Goal: Transaction & Acquisition: Purchase product/service

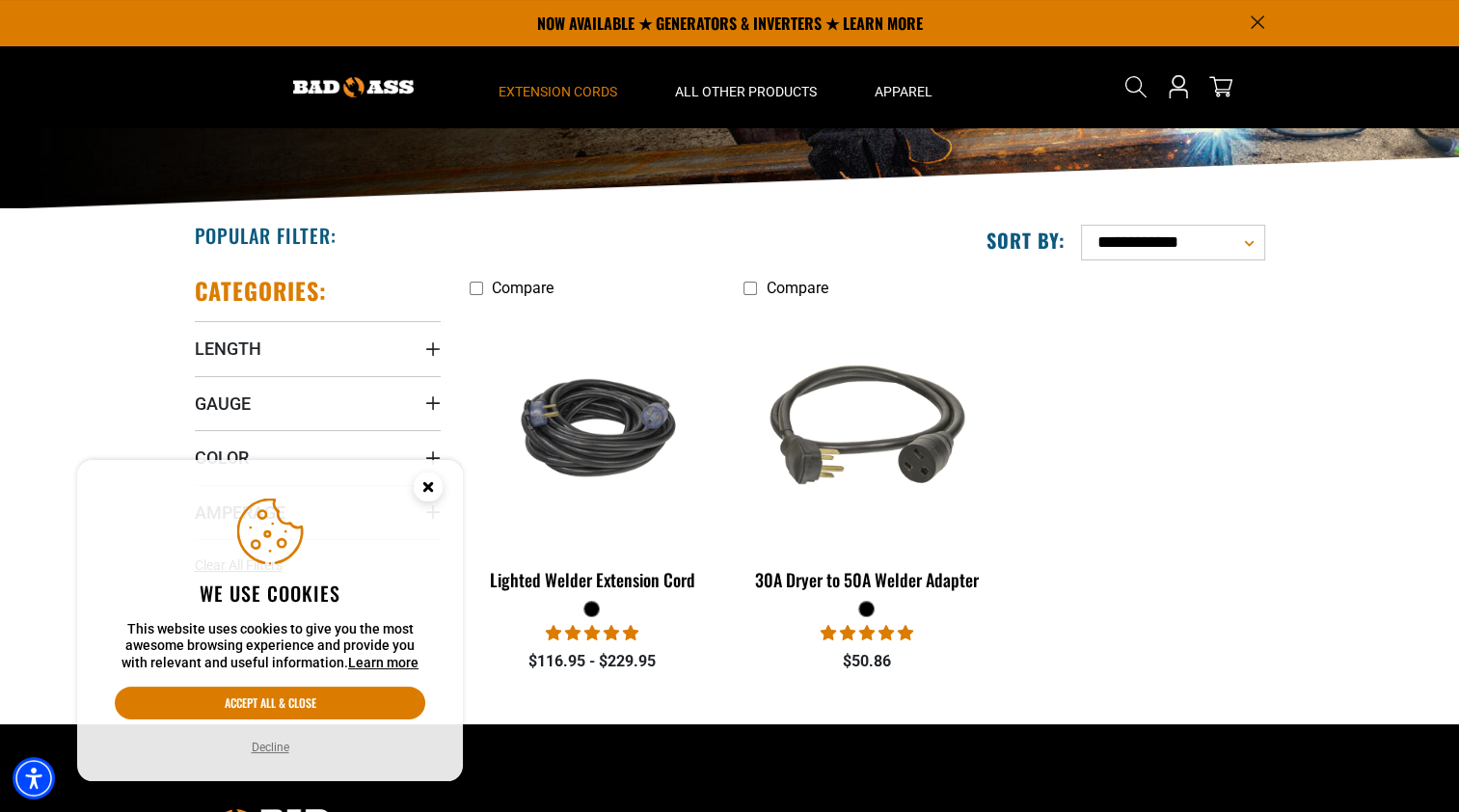
scroll to position [281, 0]
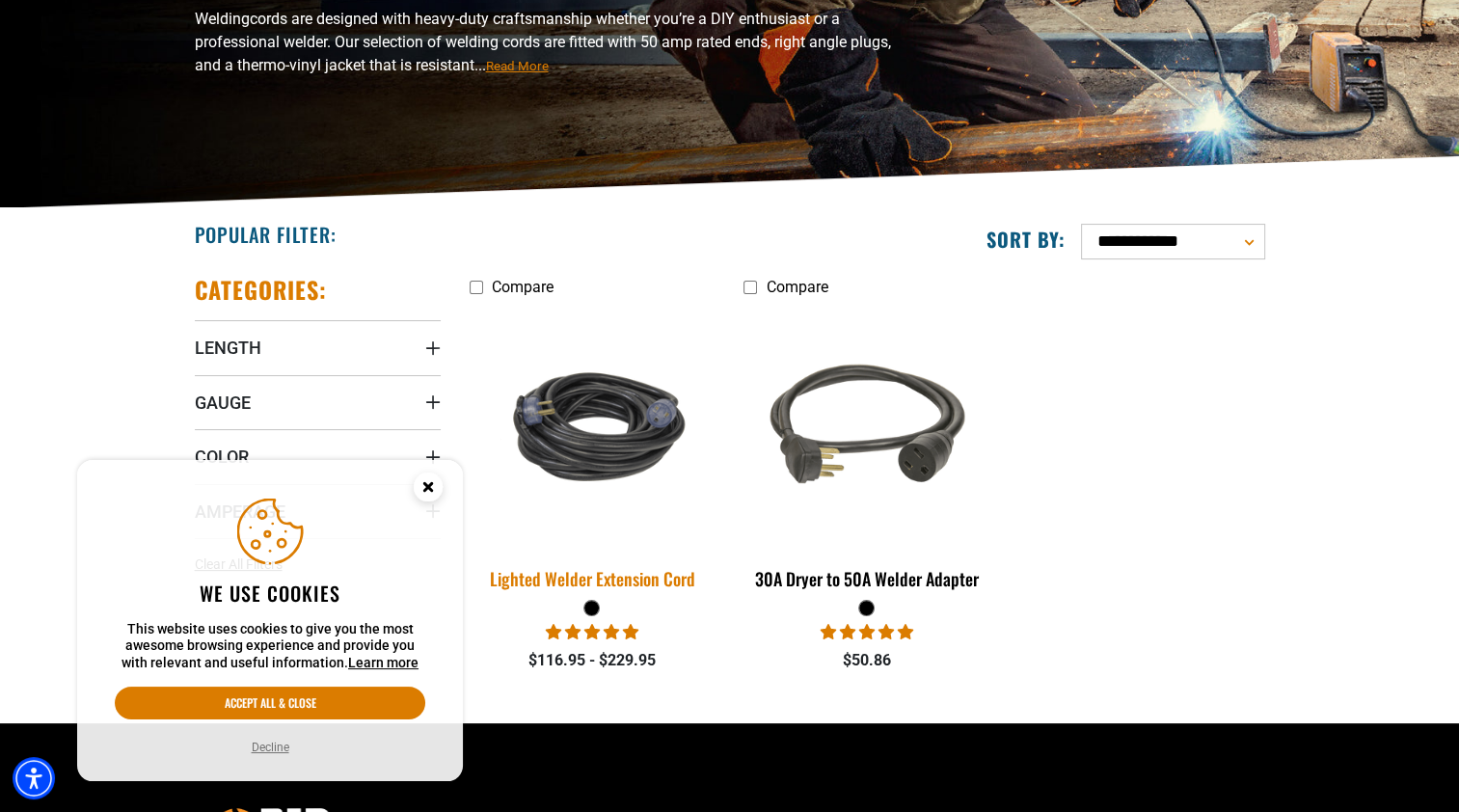
click at [528, 584] on div "Lighted Welder Extension Cord" at bounding box center [592, 579] width 246 height 18
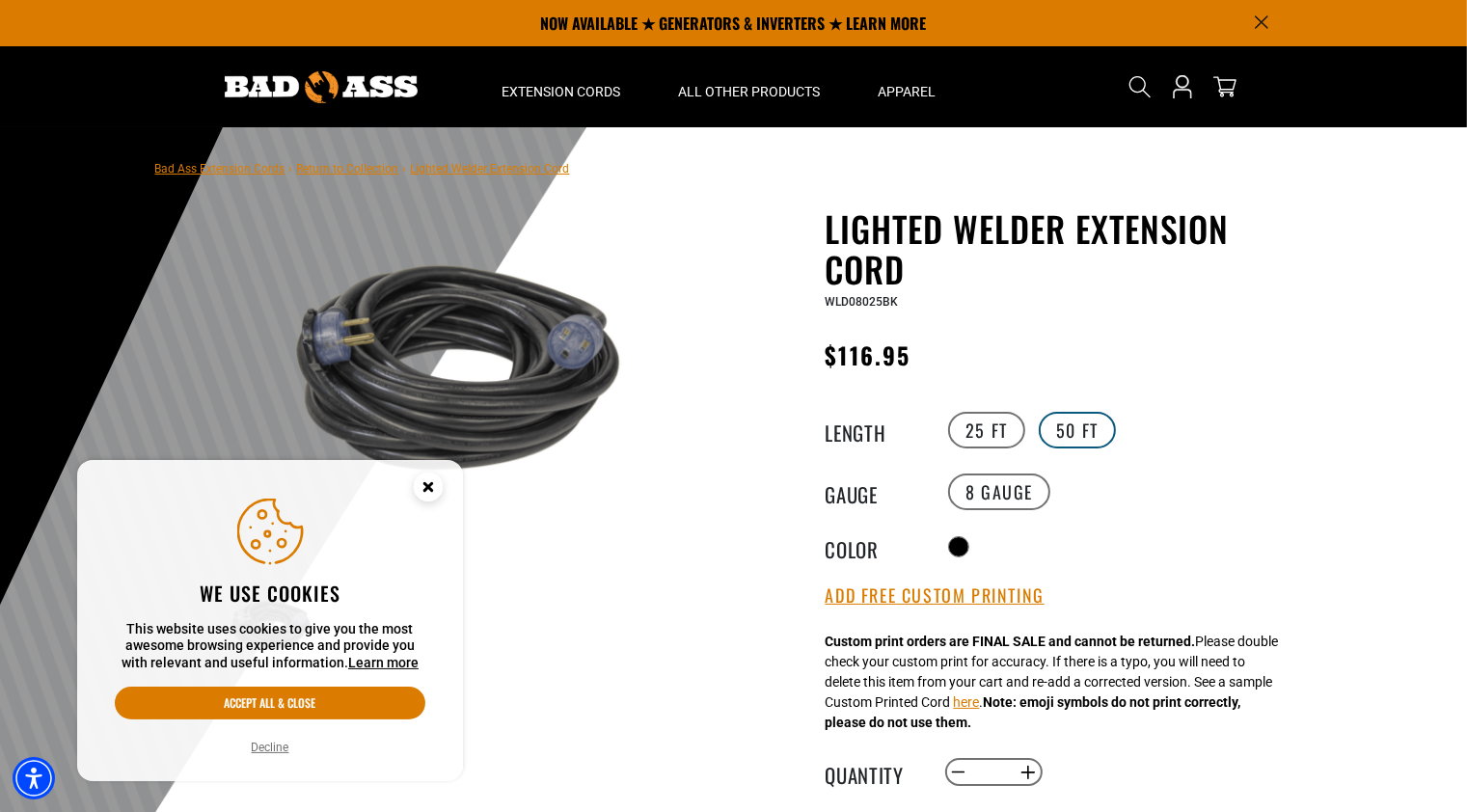
click at [1085, 435] on label "50 FT" at bounding box center [1077, 430] width 77 height 37
click at [1001, 492] on label "8 Gauge" at bounding box center [999, 492] width 102 height 37
click at [427, 493] on circle "Close this option" at bounding box center [428, 487] width 29 height 29
